Goal: Task Accomplishment & Management: Use online tool/utility

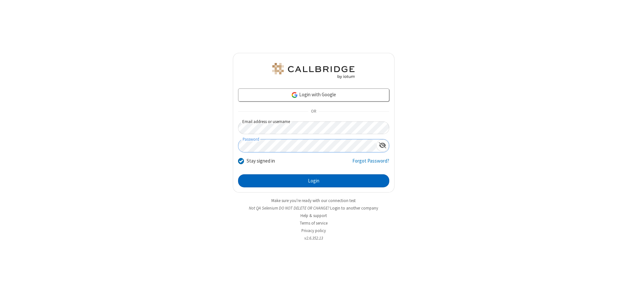
click at [313, 181] on button "Login" at bounding box center [313, 180] width 151 height 13
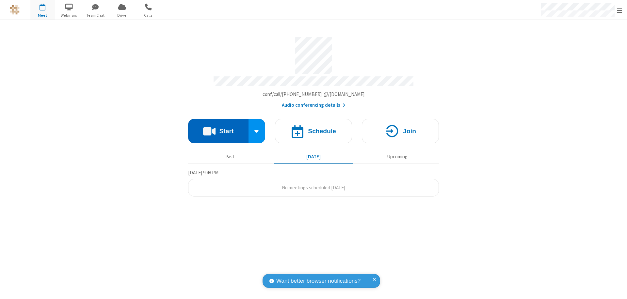
click at [218, 128] on button "Start" at bounding box center [218, 131] width 60 height 24
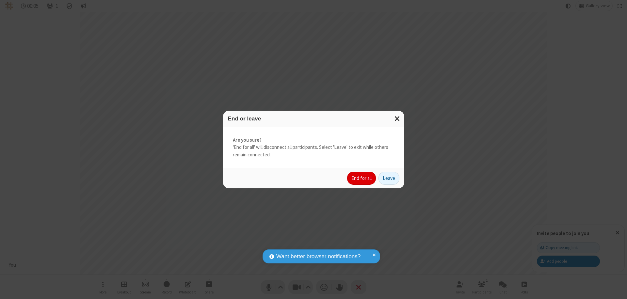
click at [362, 178] on button "End for all" at bounding box center [361, 178] width 29 height 13
